Goal: Task Accomplishment & Management: Manage account settings

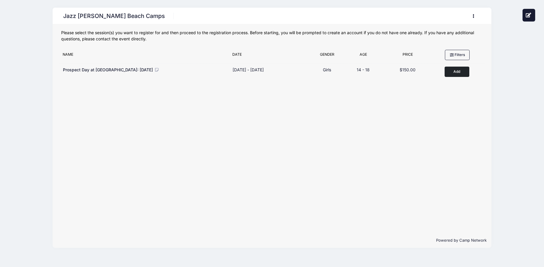
click at [473, 12] on button "button" at bounding box center [475, 16] width 16 height 10
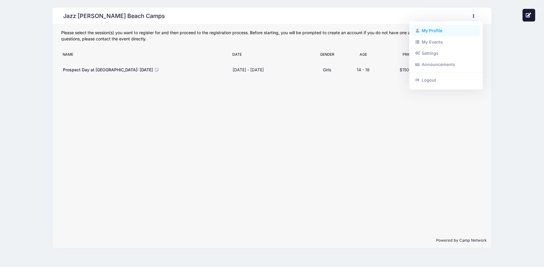
click at [430, 31] on link "My Profile" at bounding box center [447, 30] width 68 height 11
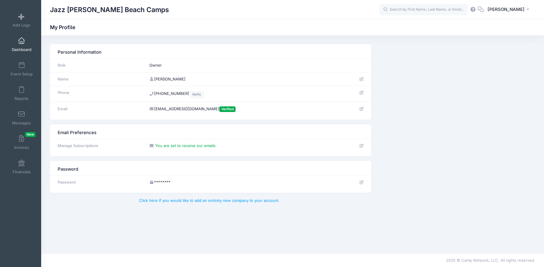
click at [14, 47] on span "Dashboard" at bounding box center [22, 49] width 20 height 5
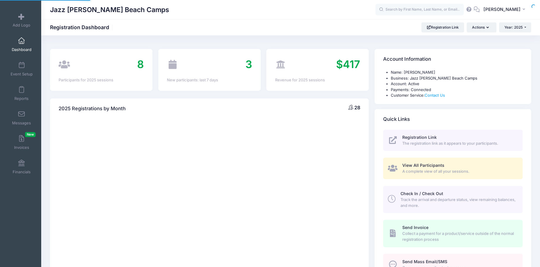
select select
